Goal: Transaction & Acquisition: Purchase product/service

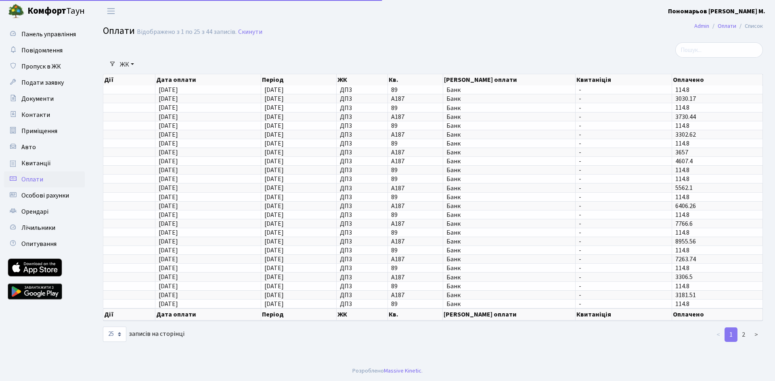
select select "25"
click at [44, 165] on span "Квитанції" at bounding box center [35, 163] width 29 height 9
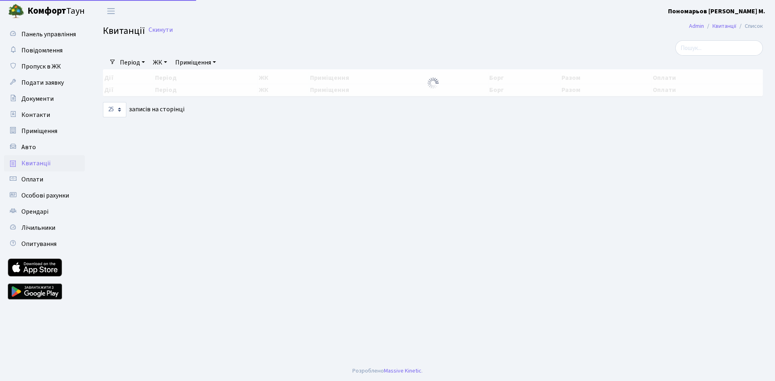
select select "25"
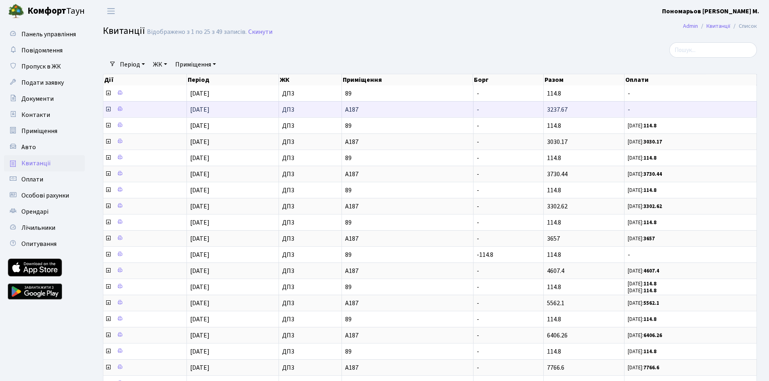
click at [107, 109] on icon at bounding box center [108, 109] width 6 height 6
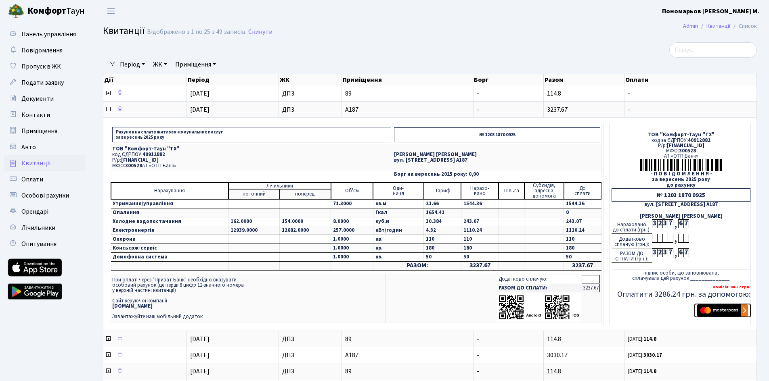
click at [723, 307] on img "submit" at bounding box center [722, 311] width 51 height 12
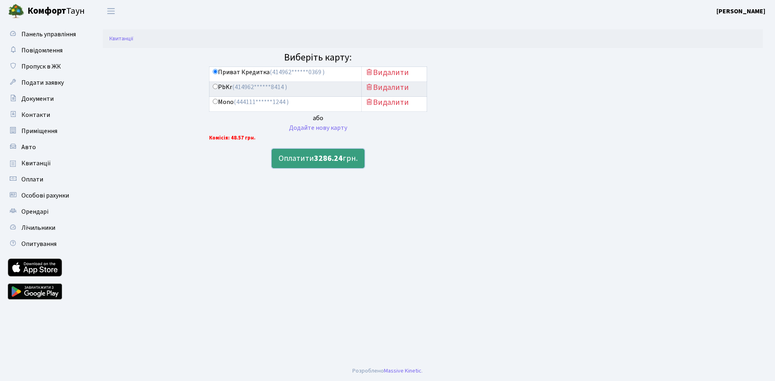
click at [338, 161] on b "3286.24" at bounding box center [328, 158] width 29 height 11
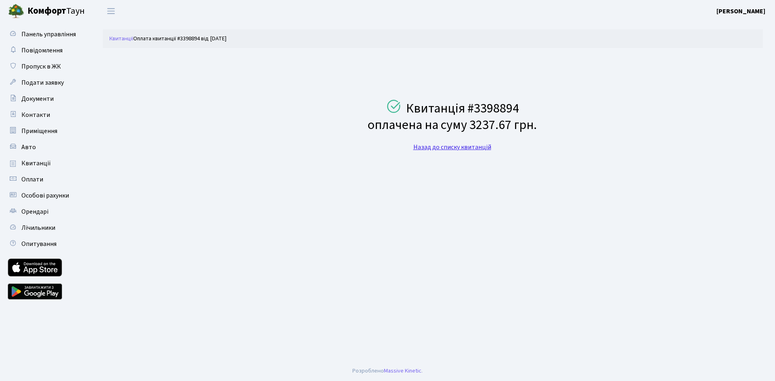
click at [474, 148] on link "Назад до списку квитанцій" at bounding box center [452, 147] width 78 height 9
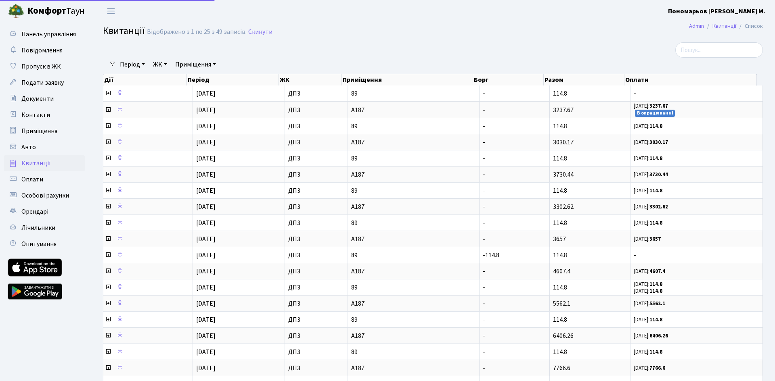
select select "25"
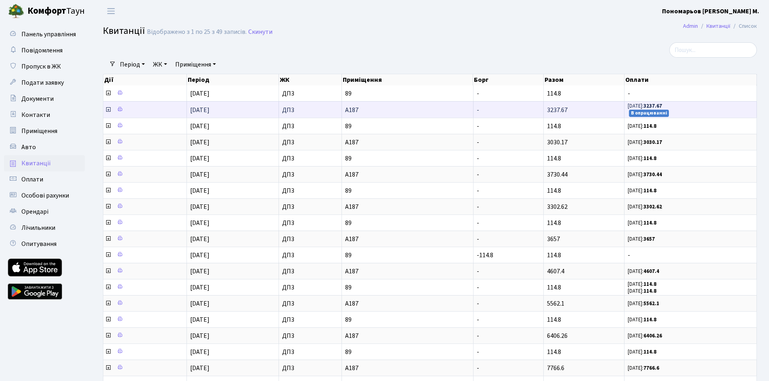
click at [605, 110] on td "3237.67" at bounding box center [583, 109] width 81 height 17
click at [107, 113] on span at bounding box center [109, 110] width 8 height 9
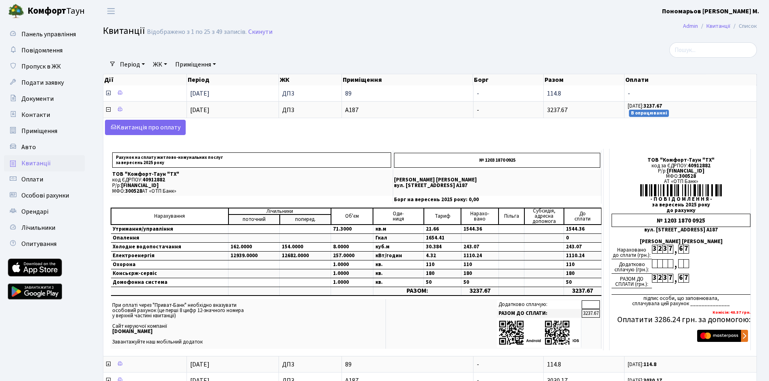
click at [107, 92] on icon at bounding box center [108, 93] width 6 height 6
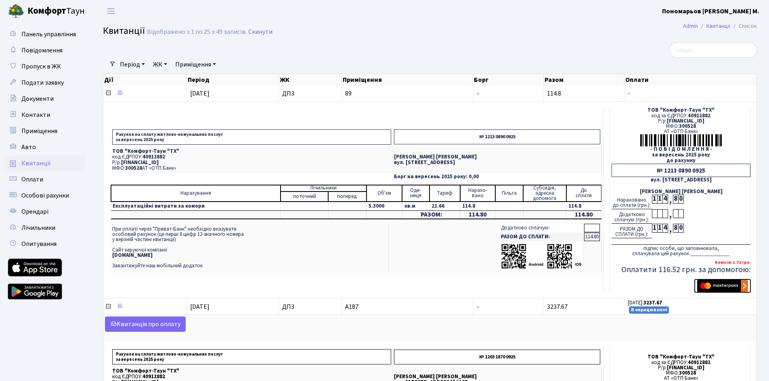
click at [726, 284] on img "submit" at bounding box center [722, 286] width 51 height 12
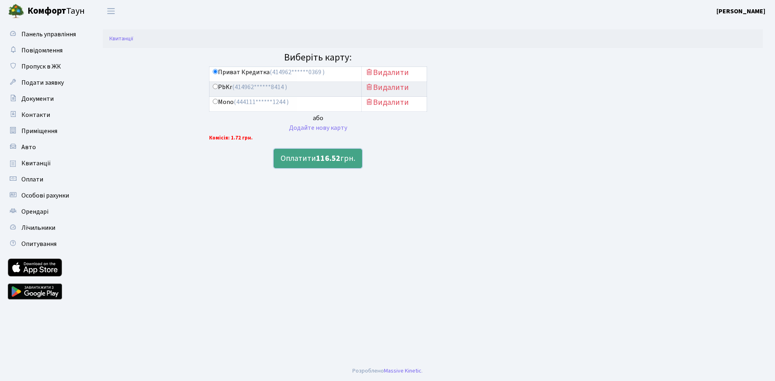
click at [334, 162] on b "116.52" at bounding box center [328, 158] width 24 height 11
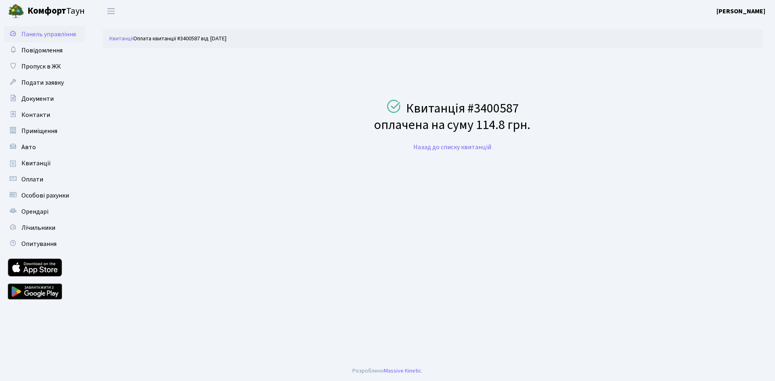
click at [35, 32] on span "Панель управління" at bounding box center [48, 34] width 54 height 9
